Goal: Transaction & Acquisition: Purchase product/service

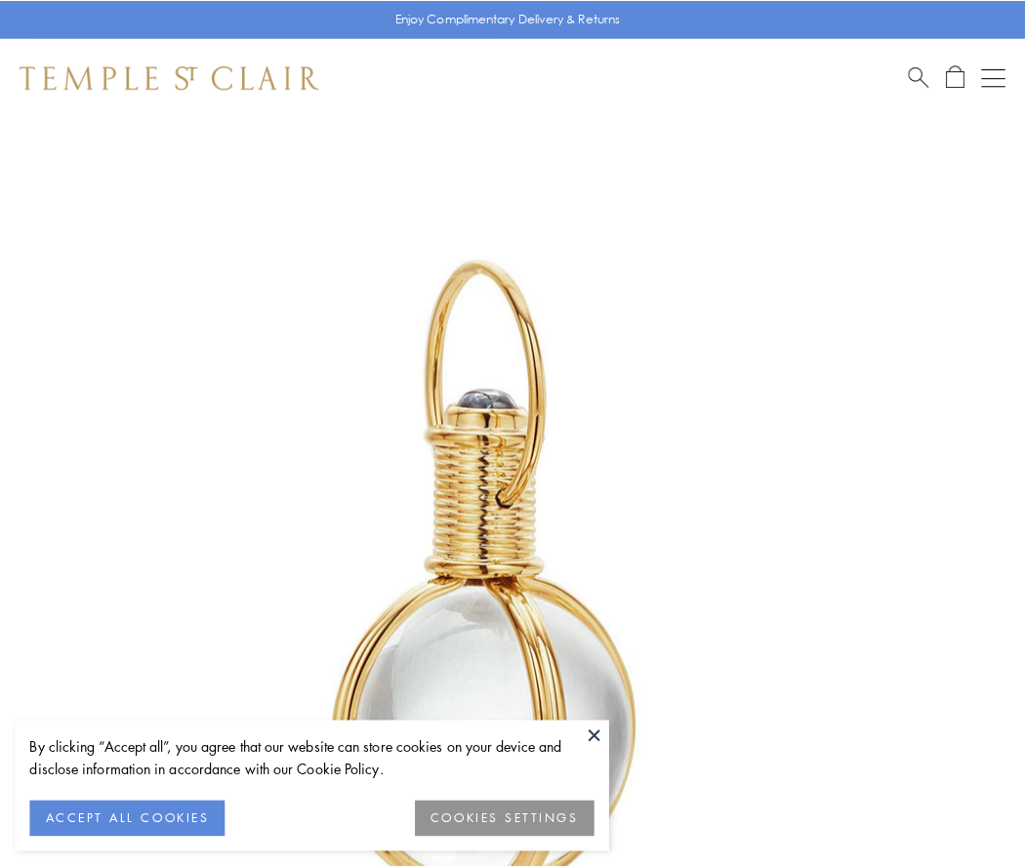
scroll to position [509, 0]
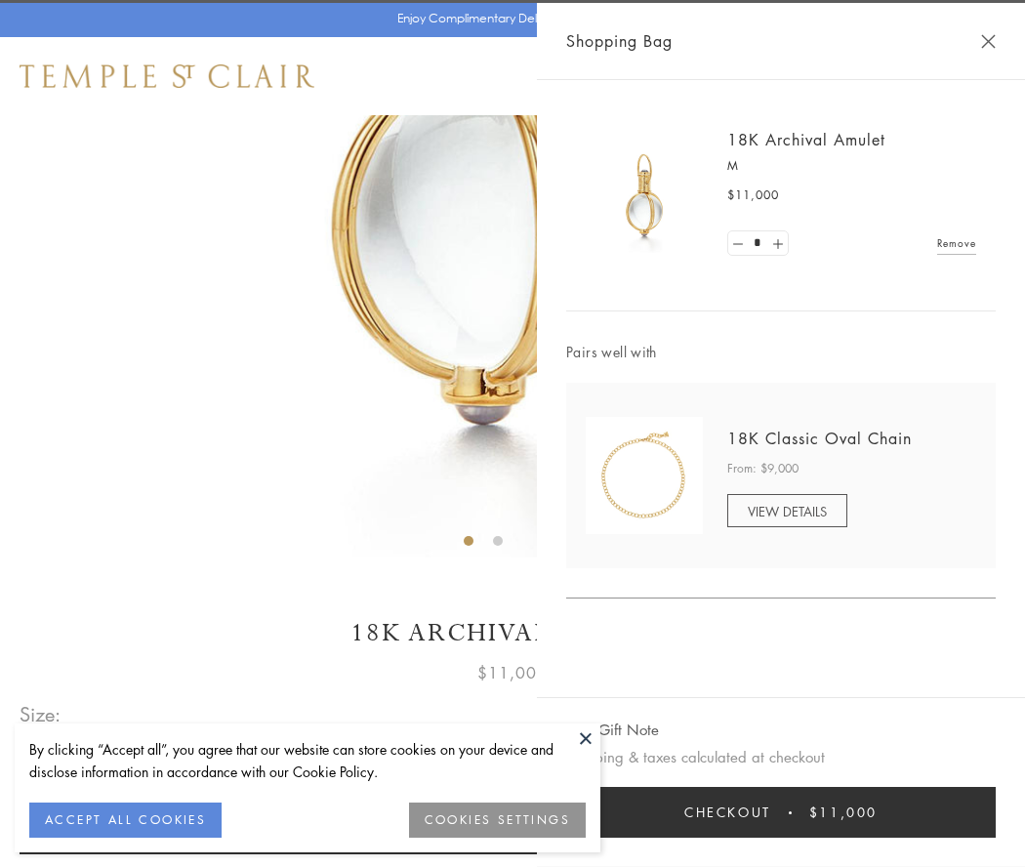
click at [781, 812] on button "Checkout $11,000" at bounding box center [780, 811] width 429 height 51
